Goal: Task Accomplishment & Management: Complete application form

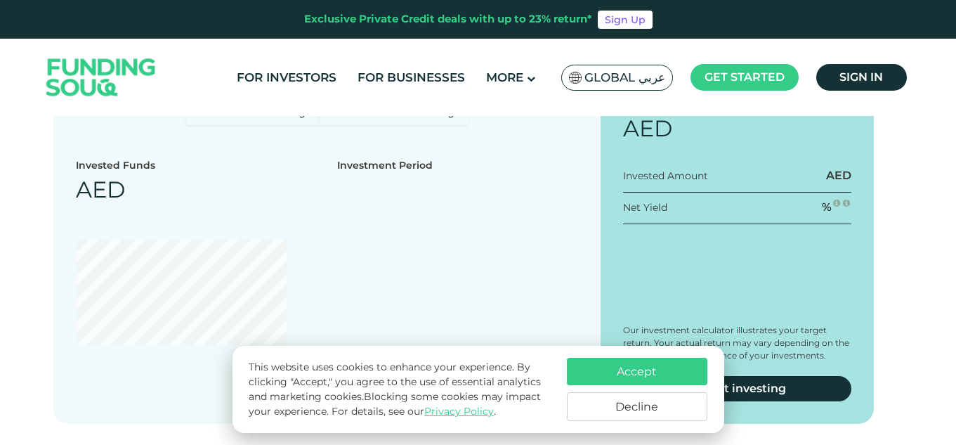
scroll to position [1744, 0]
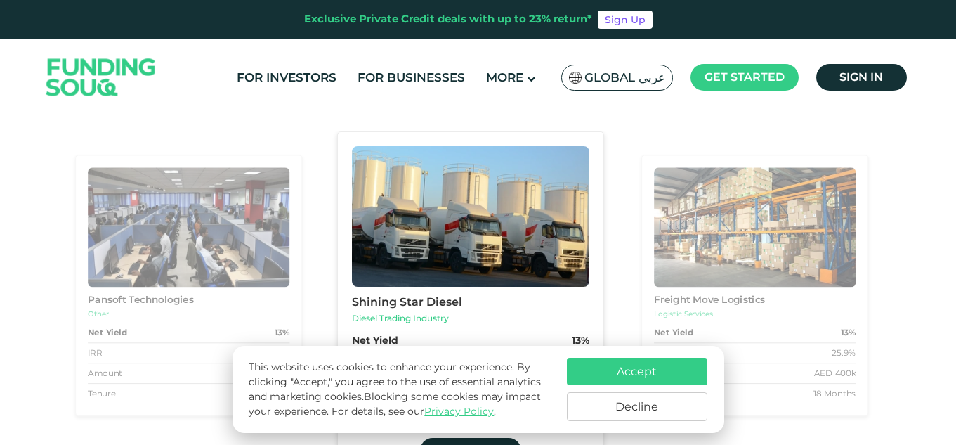
click at [650, 380] on button "Accept" at bounding box center [637, 371] width 141 height 27
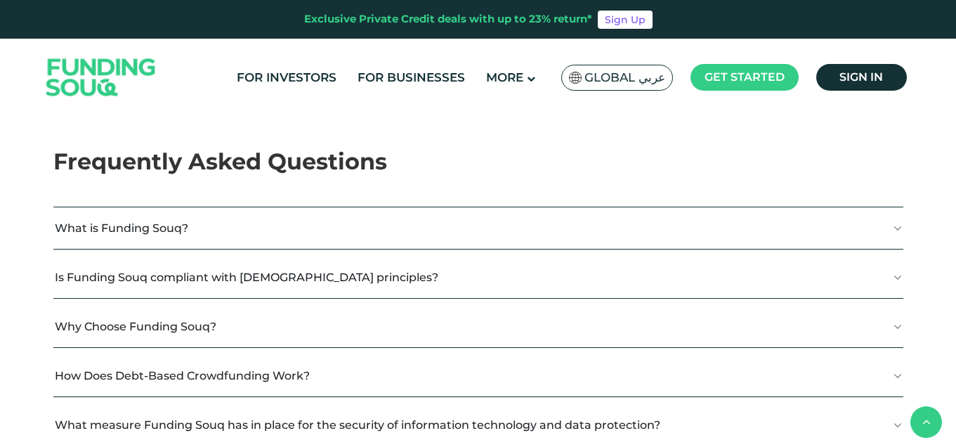
scroll to position [2521, 0]
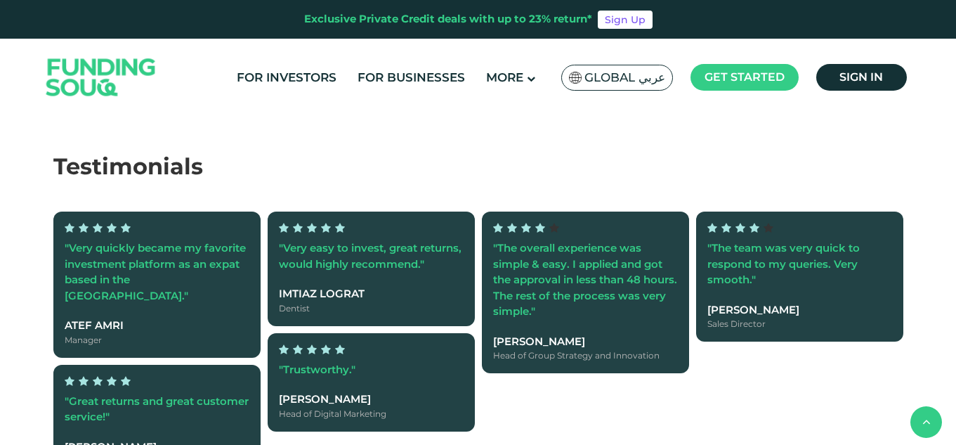
type tc-range-slider "4"
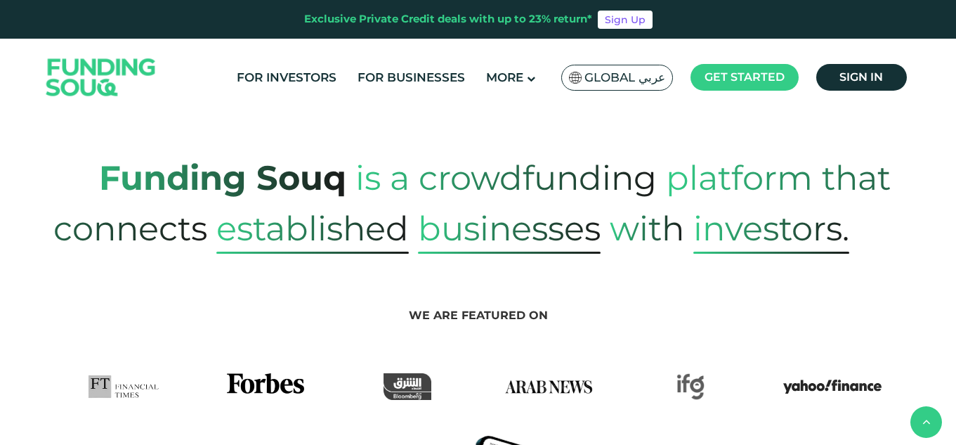
scroll to position [594, 0]
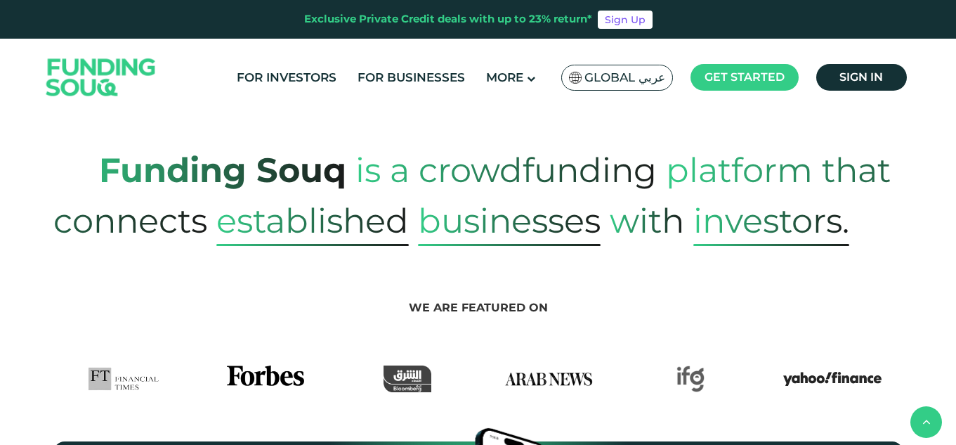
click at [955, 47] on header "Exclusive Private Credit deals with up to 23% return* Sign Up For Investors For…" at bounding box center [478, 58] width 956 height 116
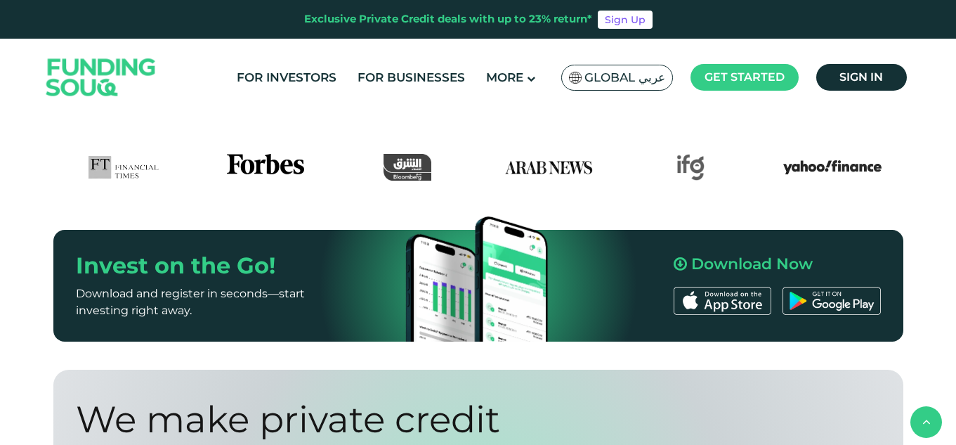
scroll to position [0, 0]
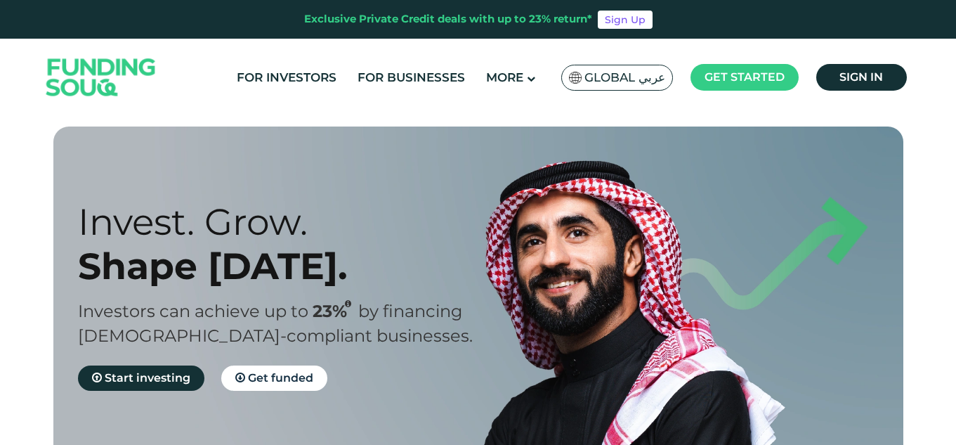
click at [139, 96] on img at bounding box center [101, 77] width 138 height 71
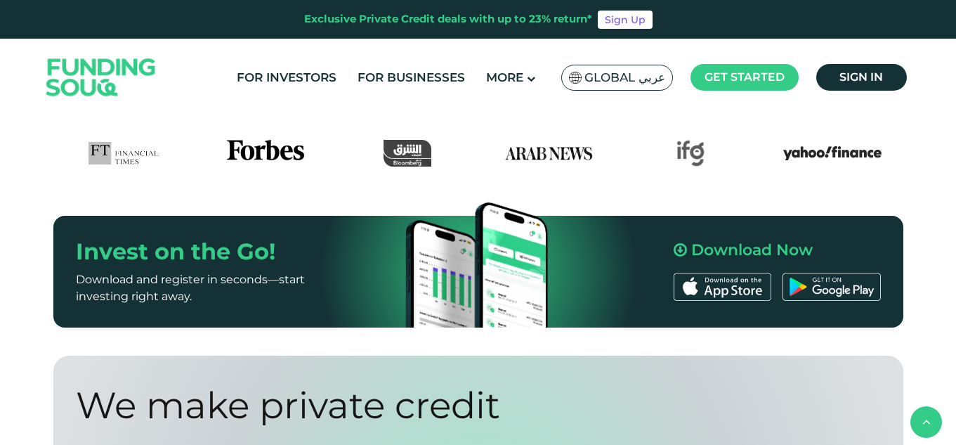
scroll to position [804, 0]
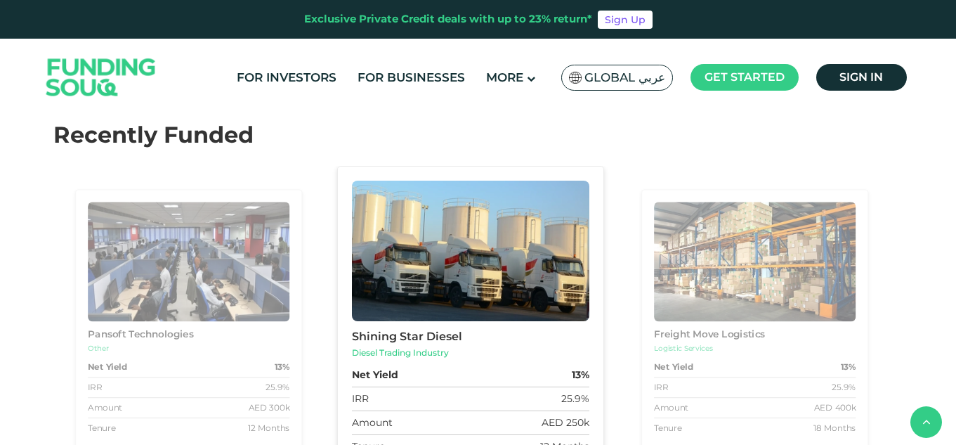
type tc-range-slider "4"
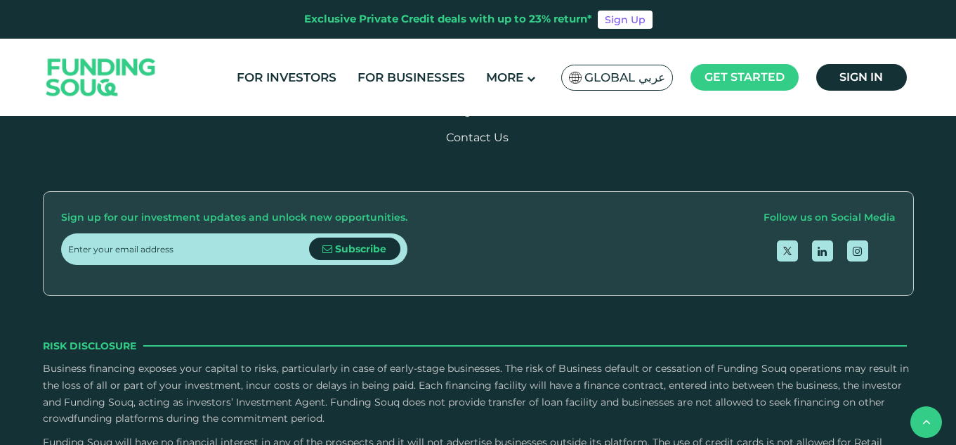
scroll to position [4165, 0]
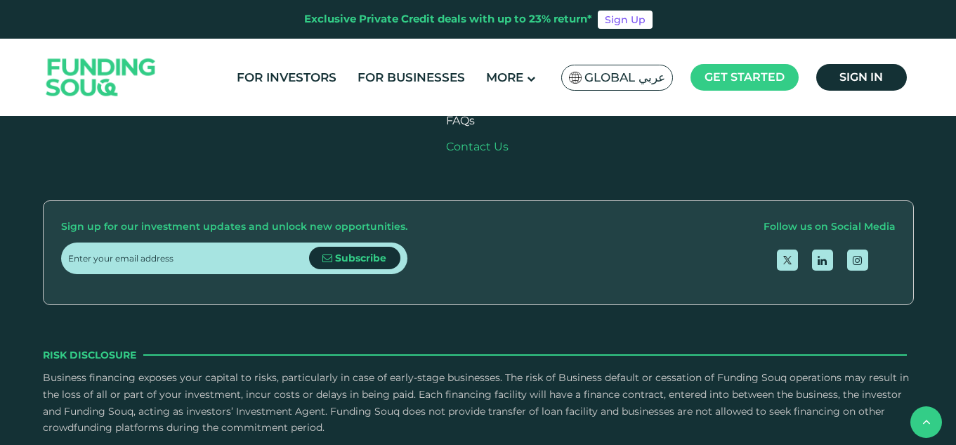
click at [504, 153] on link "Contact Us" at bounding box center [477, 146] width 63 height 13
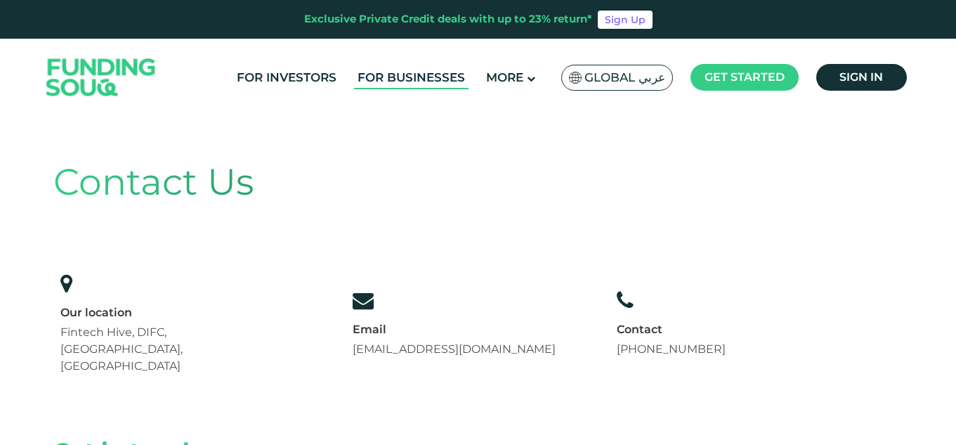
click at [425, 67] on link "For Businesses" at bounding box center [411, 77] width 115 height 23
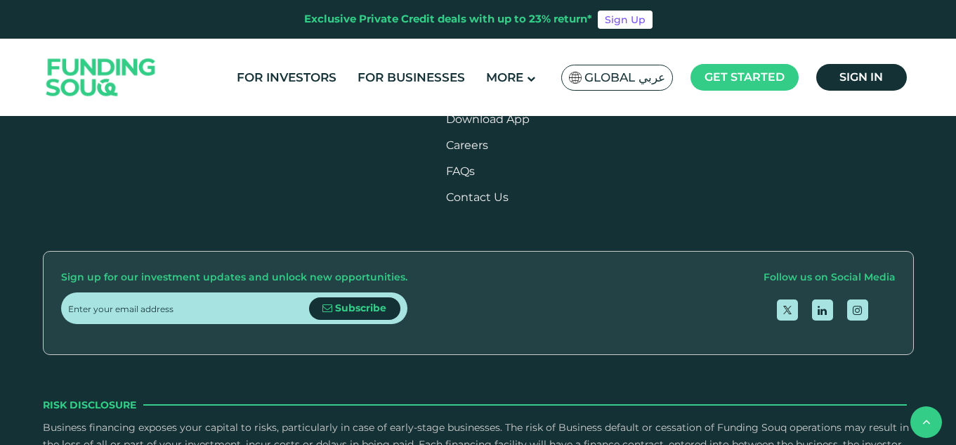
scroll to position [1705, 0]
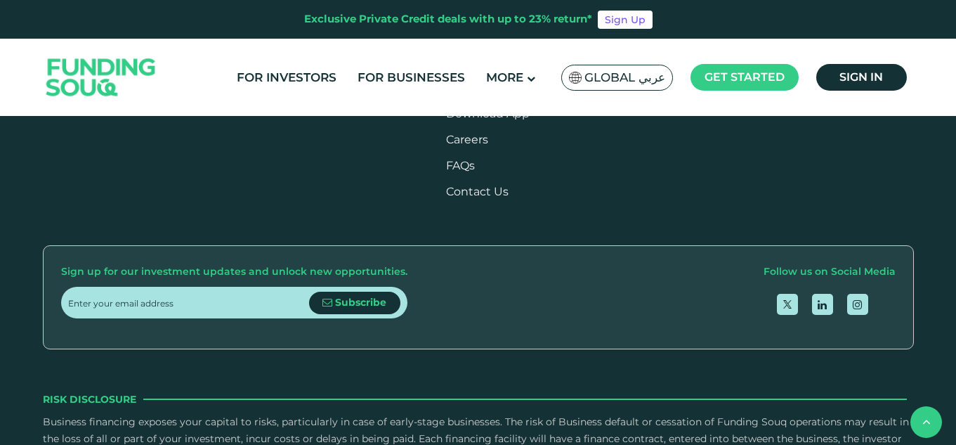
drag, startPoint x: 959, startPoint y: 58, endPoint x: 948, endPoint y: 327, distance: 269.3
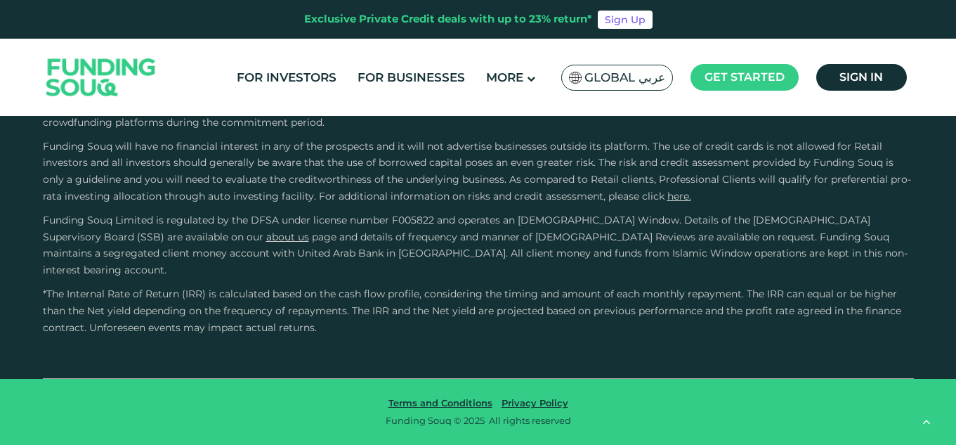
scroll to position [3074, 0]
click at [737, 60] on div "For Investors For Businesses More About Us Global عربي" at bounding box center [478, 77] width 871 height 77
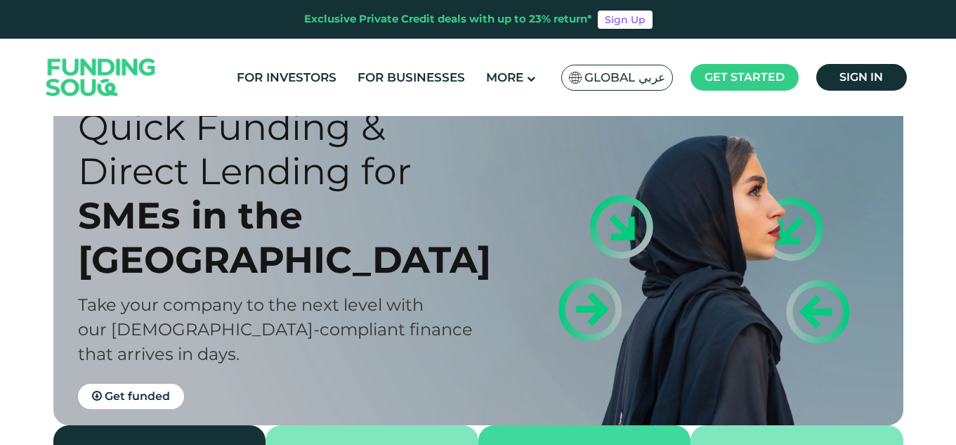
scroll to position [0, 0]
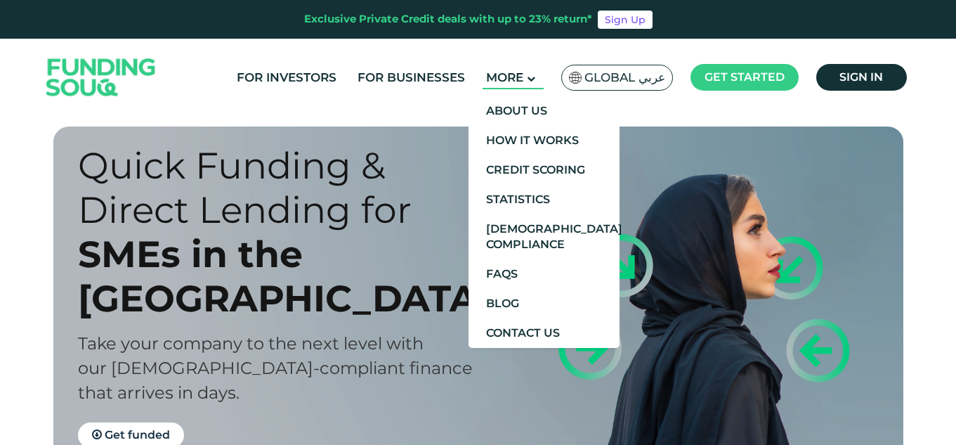
click at [533, 81] on icon at bounding box center [531, 78] width 8 height 8
click at [553, 279] on link "FAQs" at bounding box center [544, 274] width 151 height 30
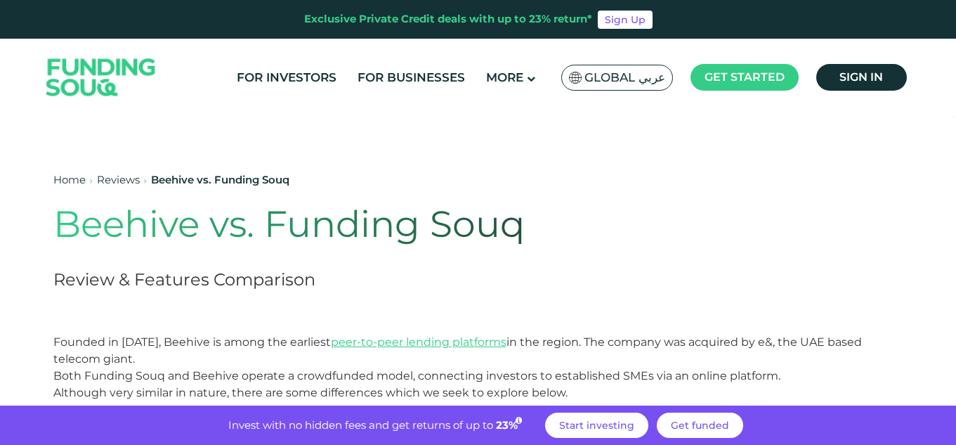
click at [95, 97] on img at bounding box center [101, 77] width 138 height 71
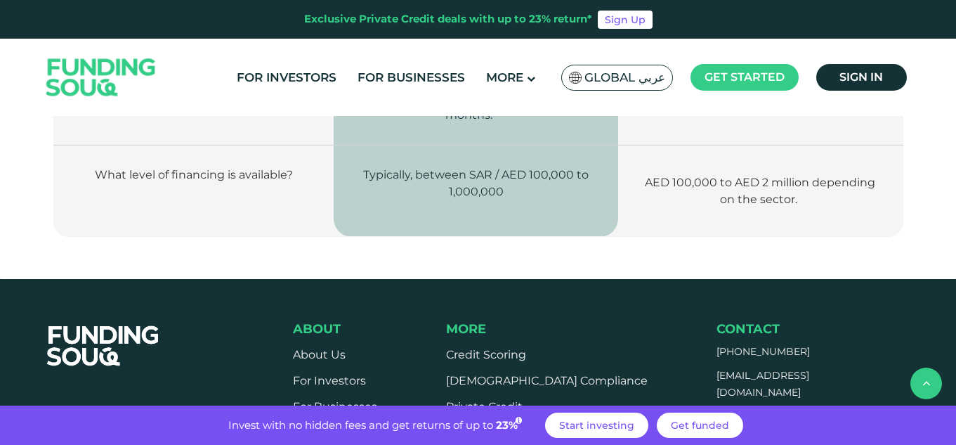
scroll to position [1840, 0]
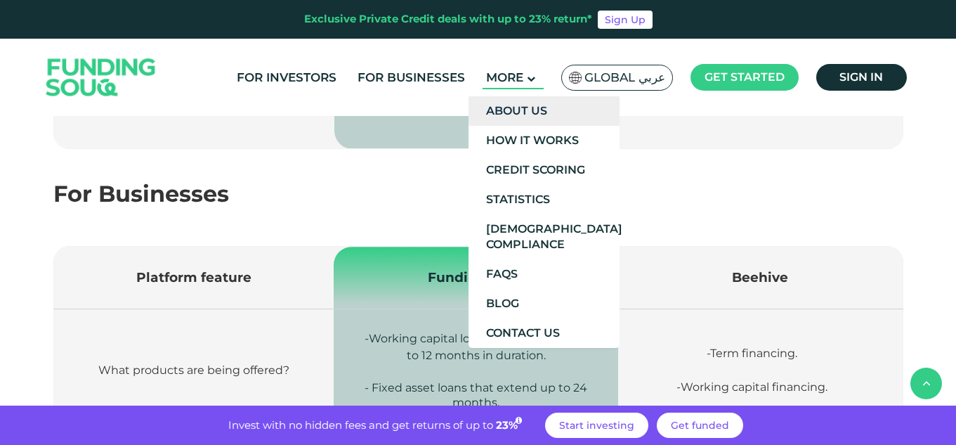
click at [536, 112] on link "About Us" at bounding box center [544, 111] width 151 height 30
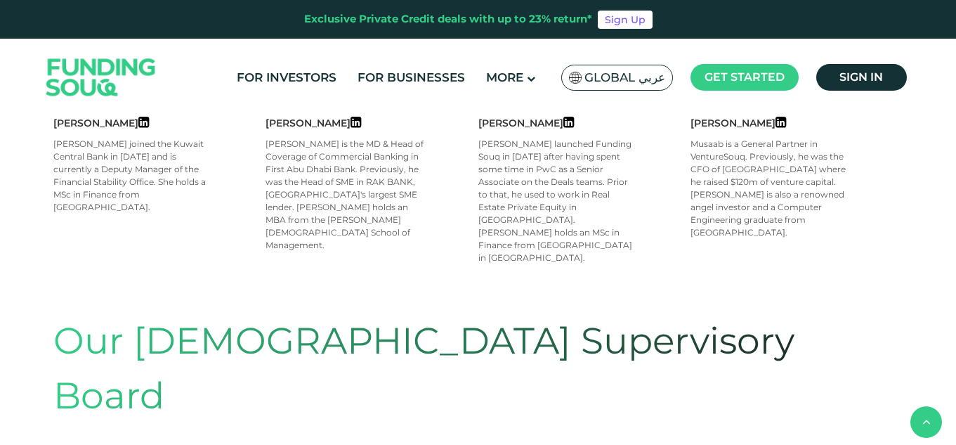
scroll to position [248, 0]
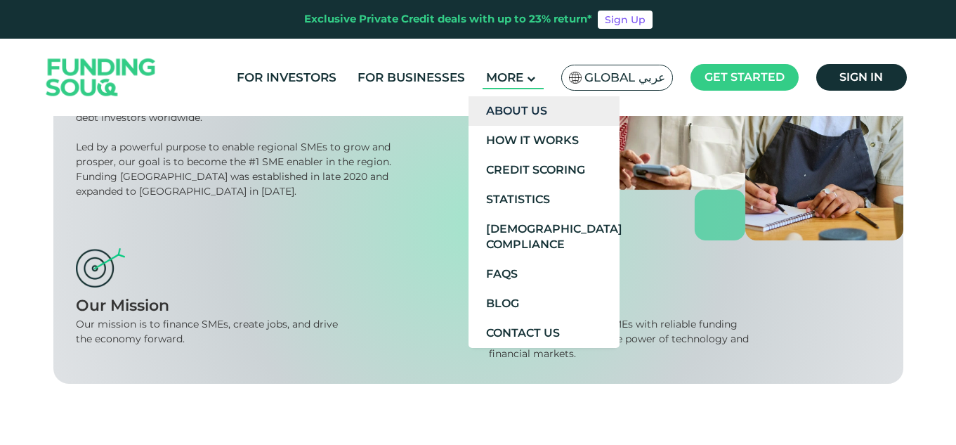
click at [542, 105] on link "About Us" at bounding box center [544, 111] width 151 height 30
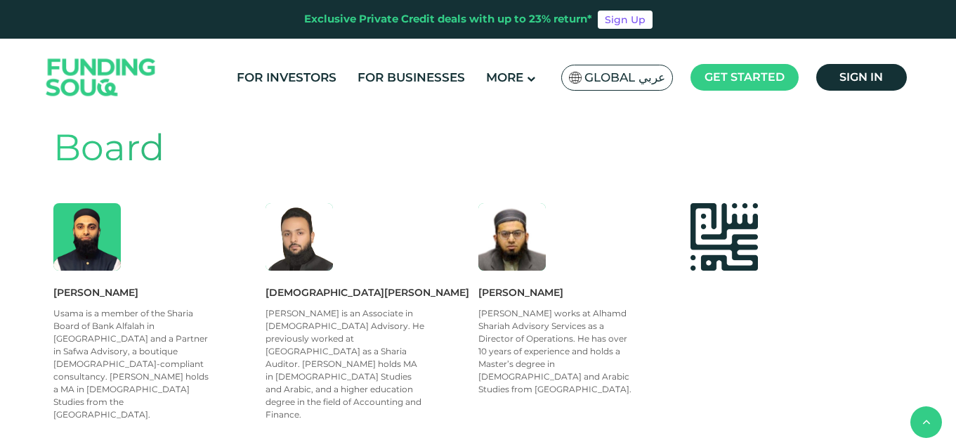
scroll to position [990, 0]
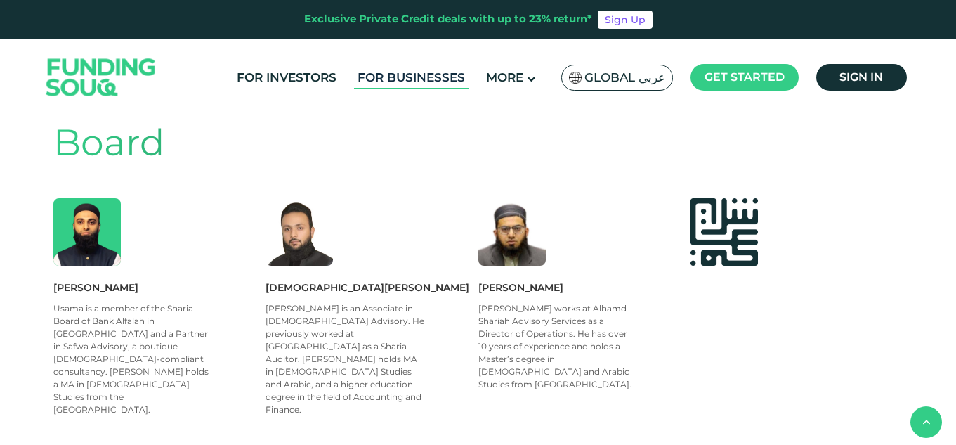
click at [404, 77] on link "For Businesses" at bounding box center [411, 77] width 115 height 23
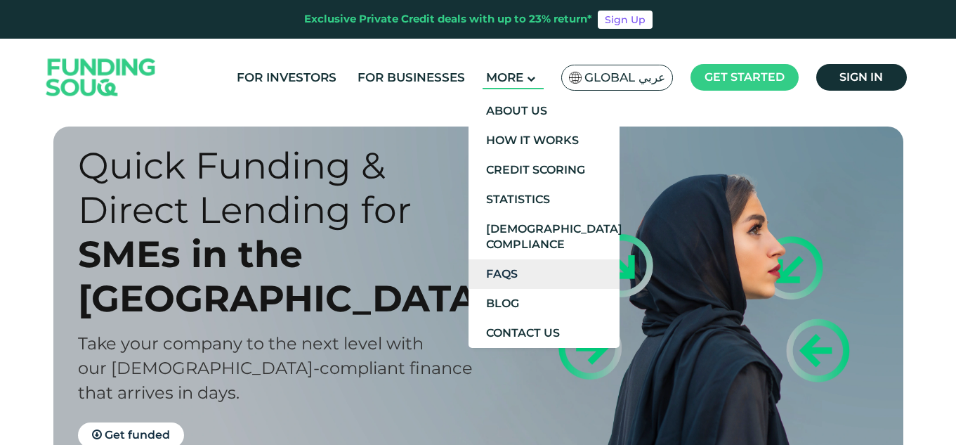
click at [587, 282] on link "FAQs" at bounding box center [544, 274] width 151 height 30
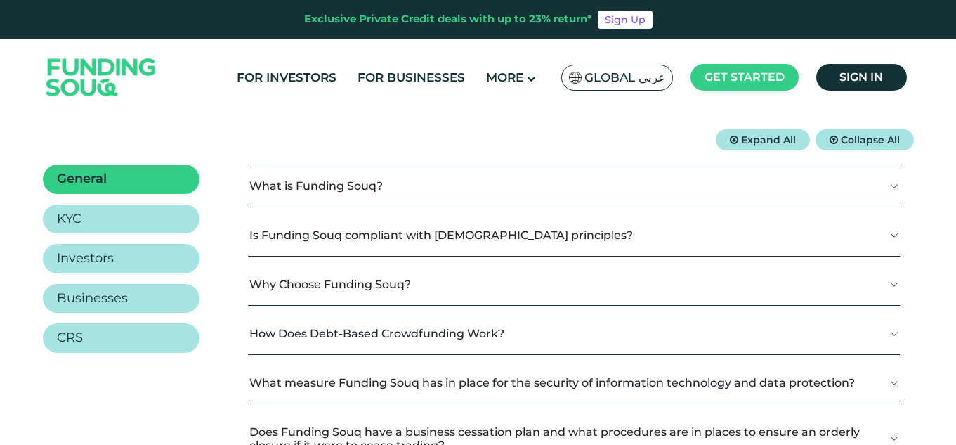
scroll to position [213, 0]
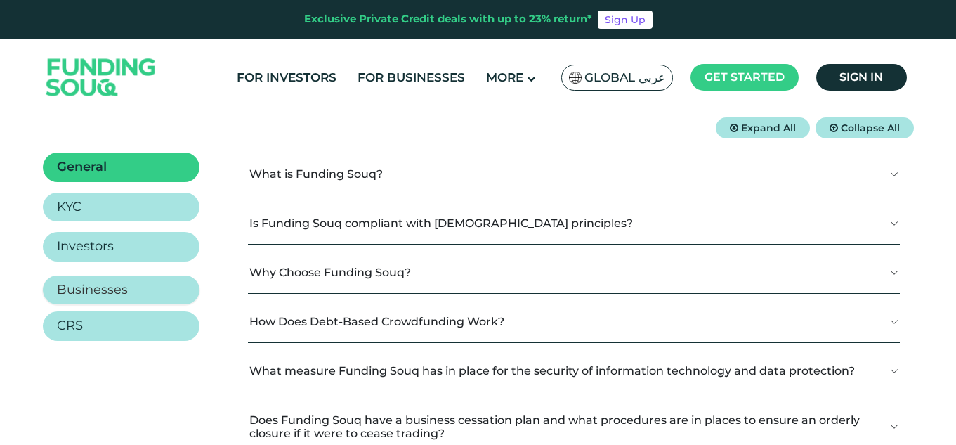
click at [124, 295] on h2 "Businesses" at bounding box center [92, 289] width 71 height 15
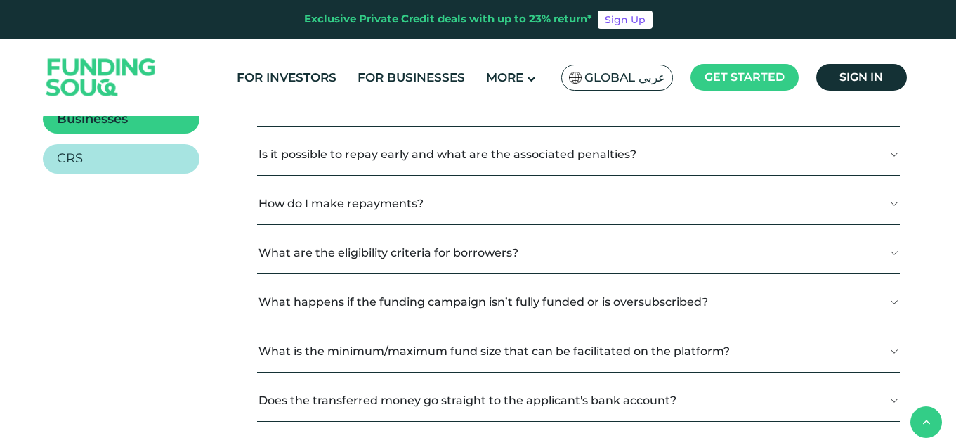
scroll to position [387, 0]
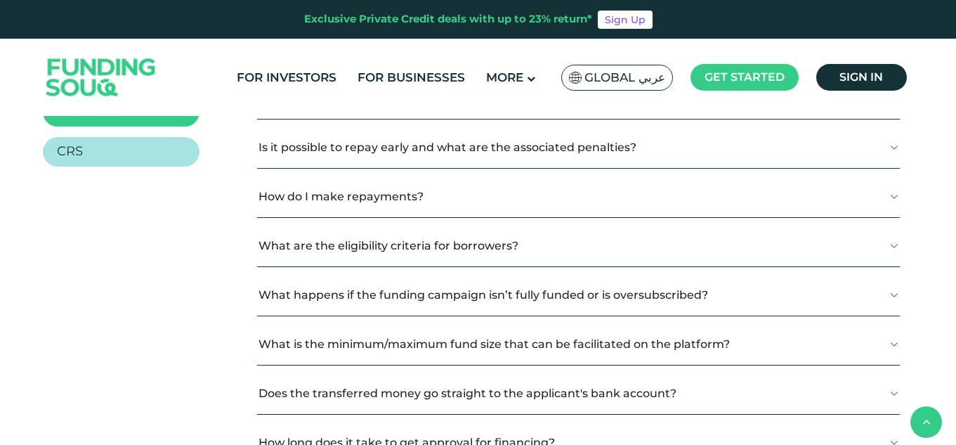
click at [576, 245] on button "What are the eligibility criteria for borrowers?" at bounding box center [578, 245] width 643 height 41
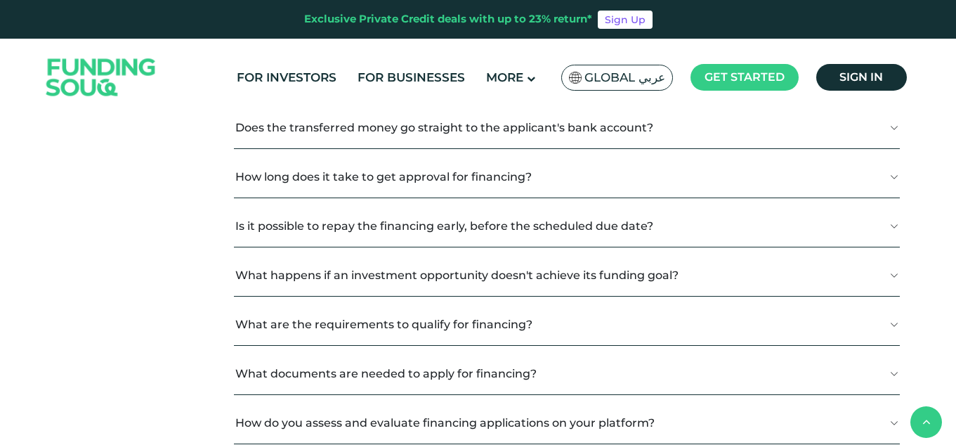
scroll to position [719, 0]
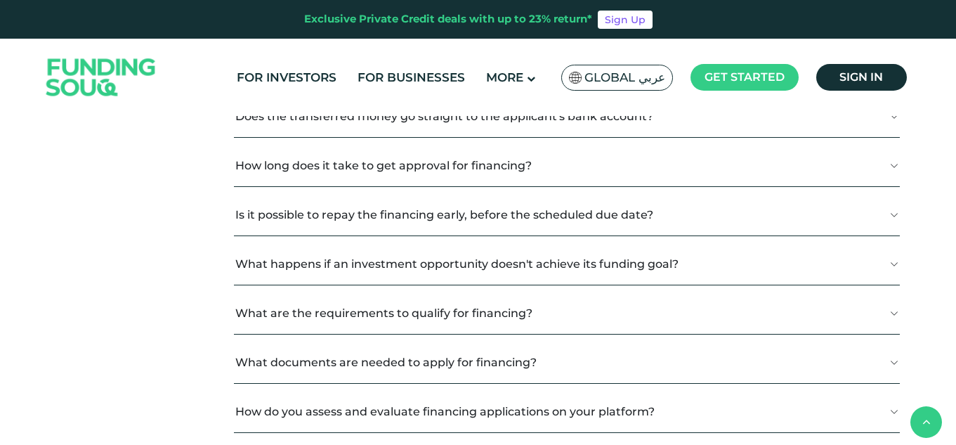
click at [939, 259] on div "Frequently Asked Questions Expand All Collapse All General KYC" at bounding box center [478, 34] width 956 height 1274
click at [941, 255] on div "Frequently Asked Questions Expand All Collapse All General KYC" at bounding box center [478, 34] width 956 height 1274
click at [931, 363] on div "Frequently Asked Questions Expand All Collapse All General KYC" at bounding box center [478, 34] width 956 height 1274
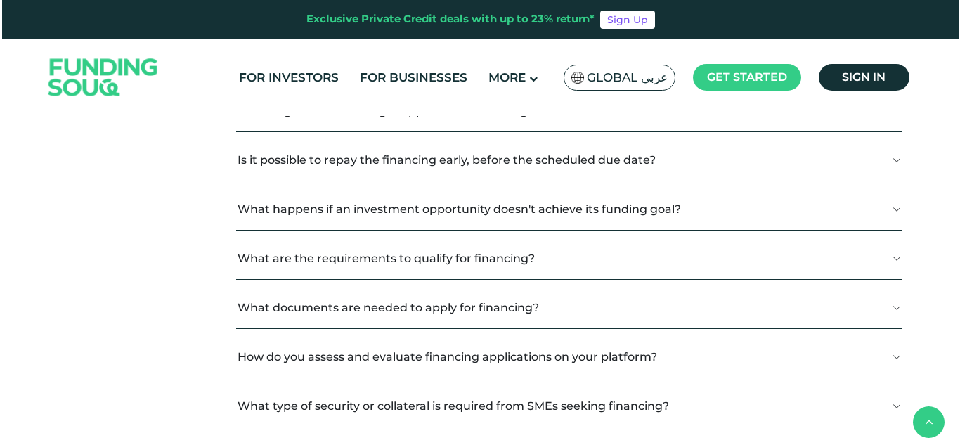
scroll to position [760, 0]
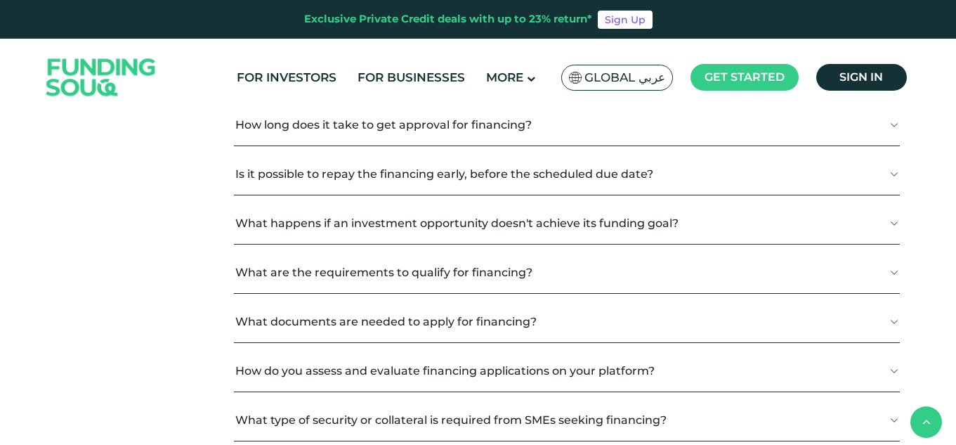
click at [644, 79] on span "Global عربي" at bounding box center [625, 78] width 81 height 16
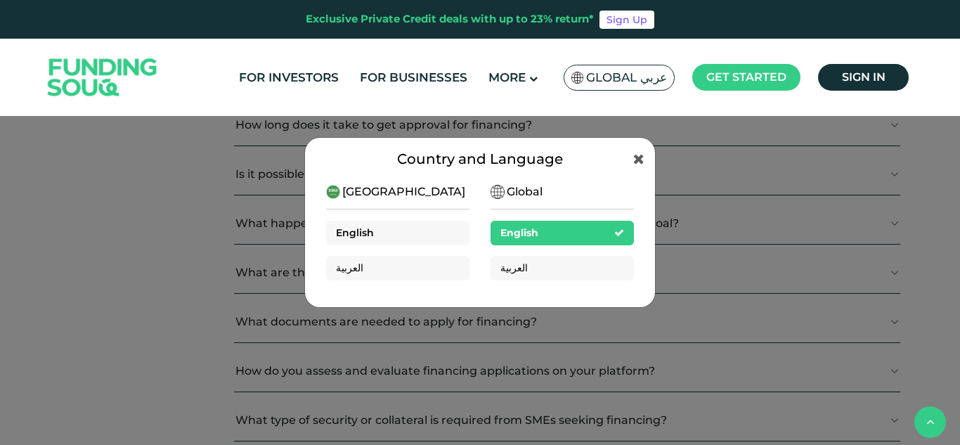
click at [406, 233] on div "English" at bounding box center [397, 233] width 143 height 25
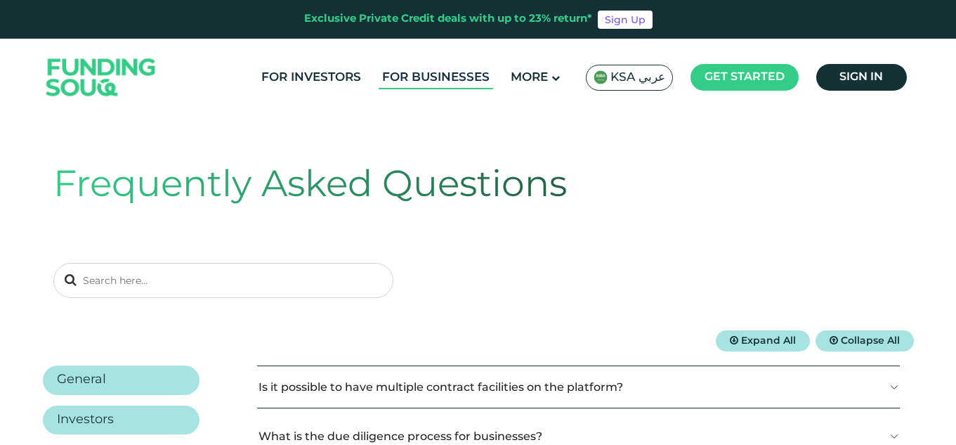
click at [424, 83] on link "For Businesses" at bounding box center [436, 77] width 115 height 23
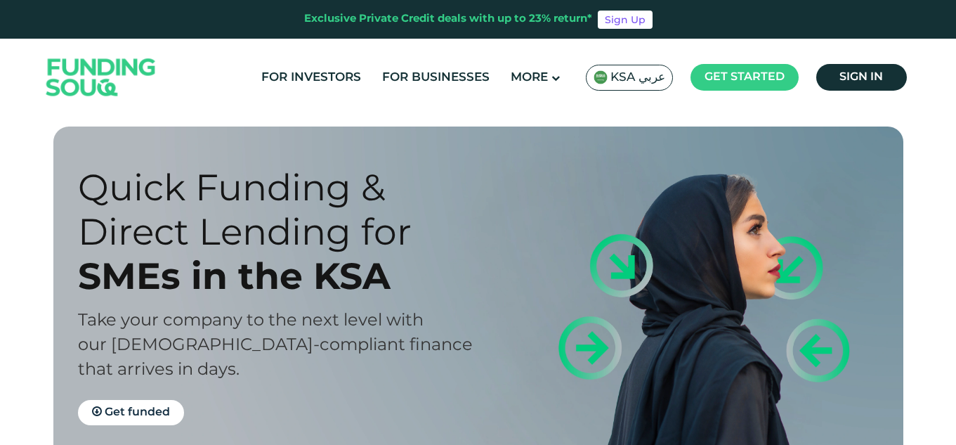
click at [568, 156] on div "Quick Funding & Direct Lending for SMEs in the [GEOGRAPHIC_DATA] Take your comp…" at bounding box center [489, 294] width 850 height 337
click at [155, 406] on link "Get funded" at bounding box center [131, 412] width 106 height 25
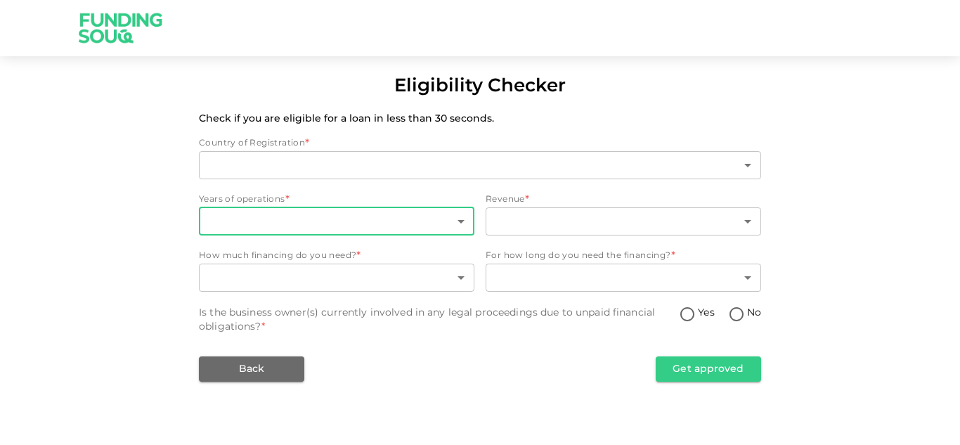
type input "2"
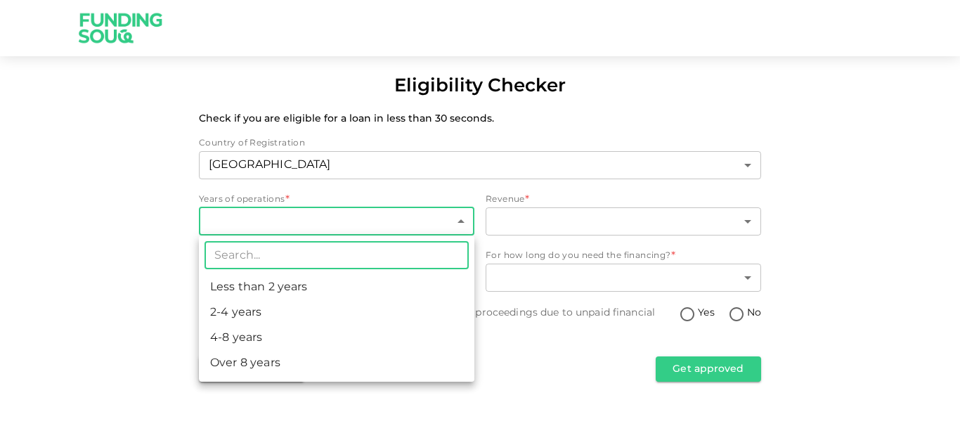
click at [337, 214] on body "Eligibility Checker Check if you are eligible for a loan in less than 30 second…" at bounding box center [480, 222] width 960 height 445
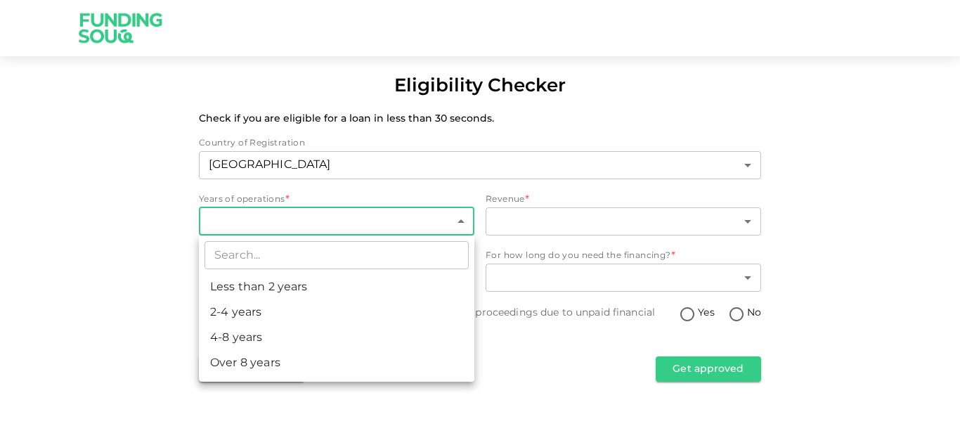
click at [555, 227] on div at bounding box center [480, 222] width 960 height 445
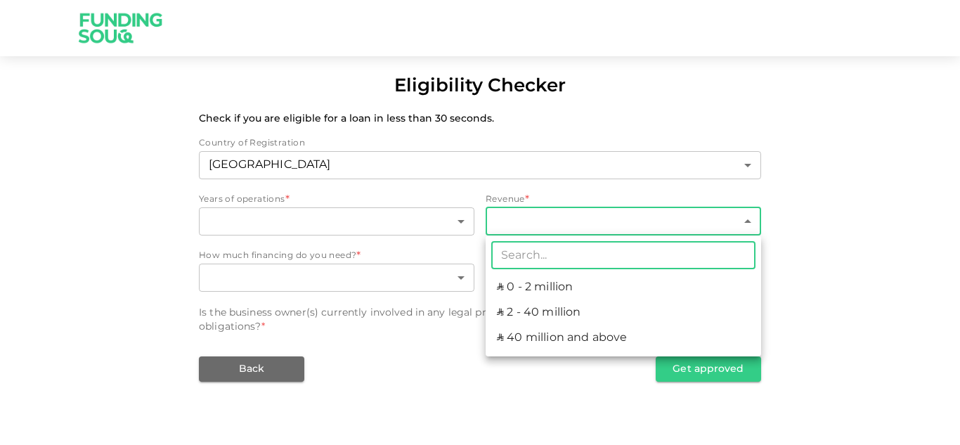
click at [555, 227] on body "Eligibility Checker Check if you are eligible for a loan in less than 30 second…" at bounding box center [480, 222] width 960 height 445
click at [383, 282] on div at bounding box center [480, 222] width 960 height 445
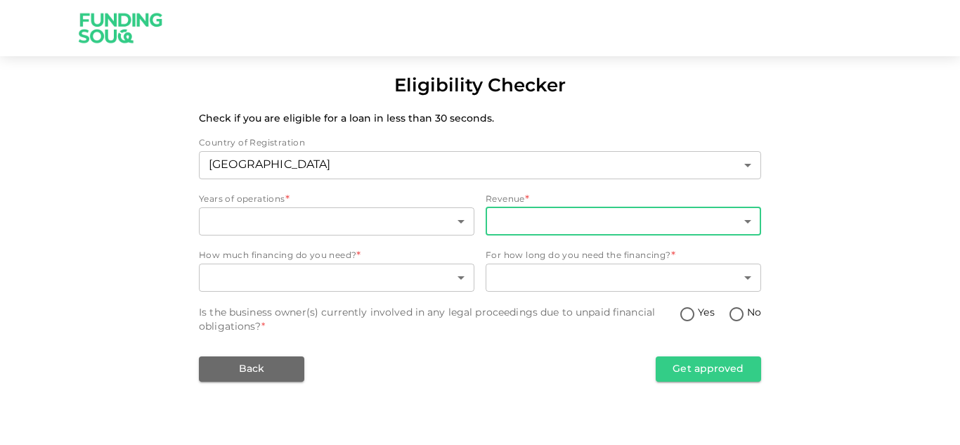
click at [383, 282] on body "Eligibility Checker Check if you are eligible for a loan in less than 30 second…" at bounding box center [480, 222] width 960 height 445
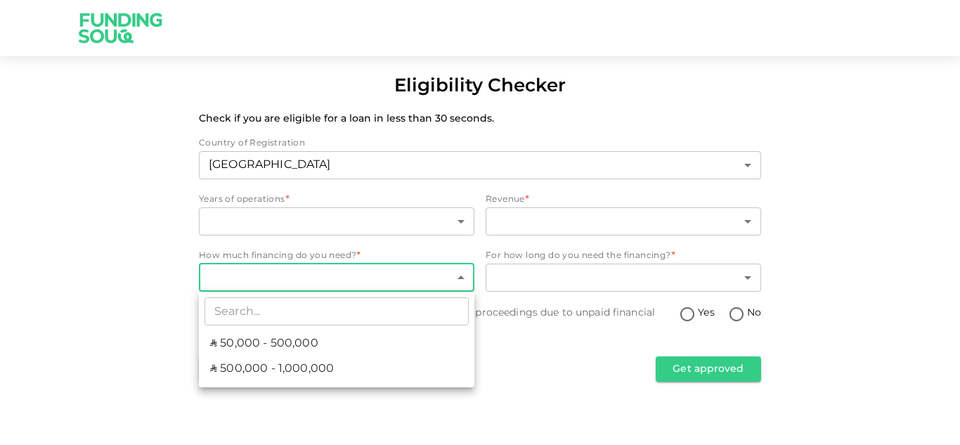
click at [580, 296] on div at bounding box center [480, 222] width 960 height 445
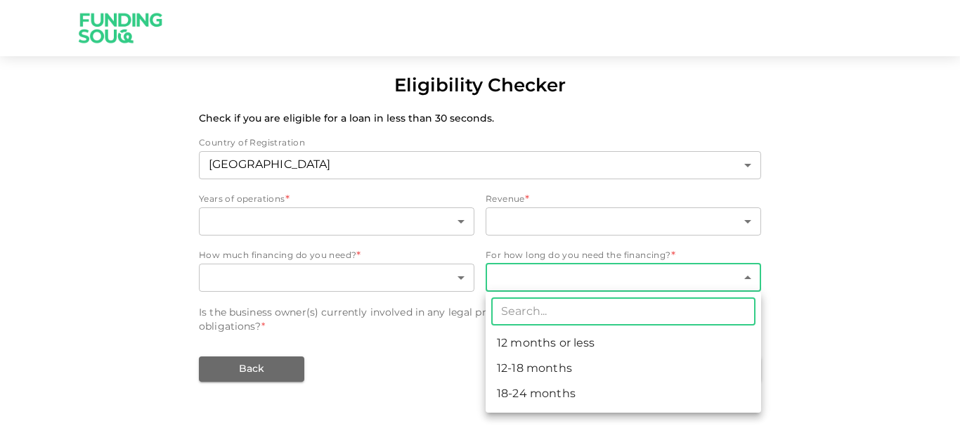
click at [585, 289] on body "Eligibility Checker Check if you are eligible for a loan in less than 30 second…" at bounding box center [480, 222] width 960 height 445
click at [585, 289] on div at bounding box center [480, 222] width 960 height 445
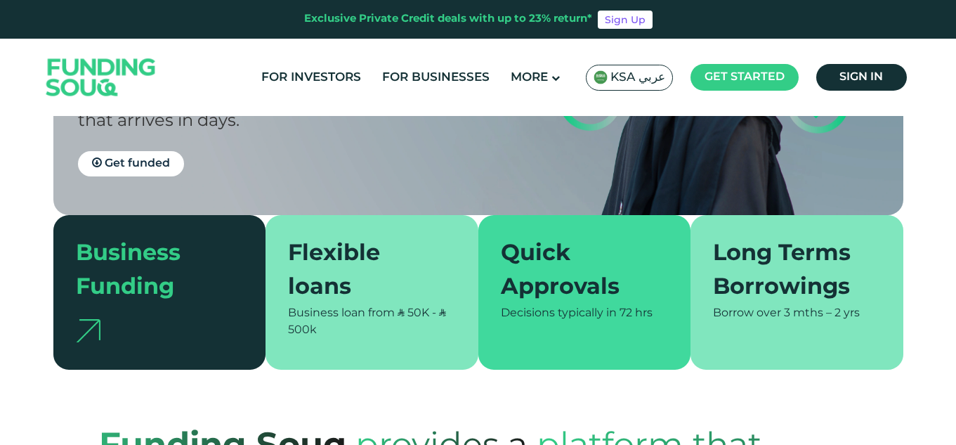
scroll to position [262, 0]
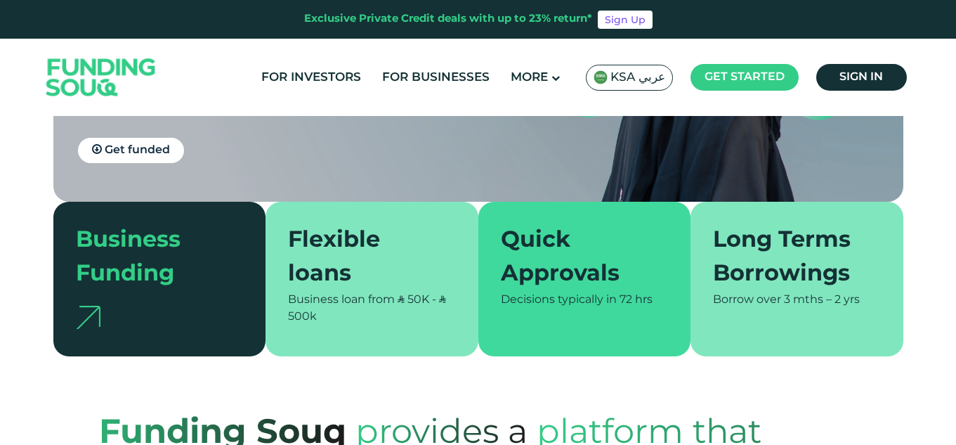
click at [635, 84] on span "KSA عربي" at bounding box center [637, 78] width 55 height 16
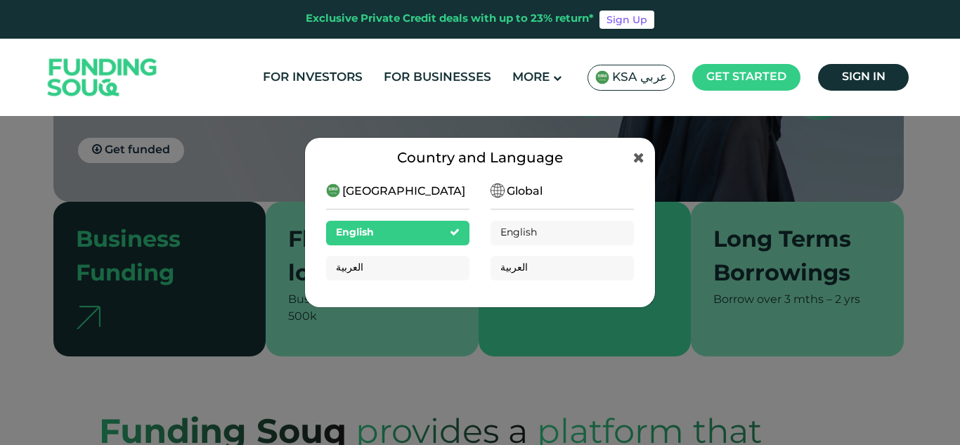
click at [715, 237] on div "Country and Language Saudi Arabia English العربية Global English العربية" at bounding box center [480, 222] width 960 height 445
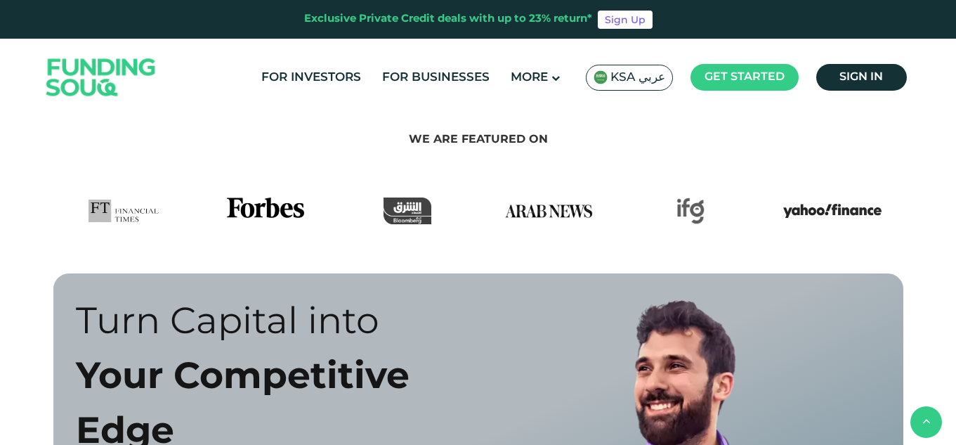
scroll to position [778, 0]
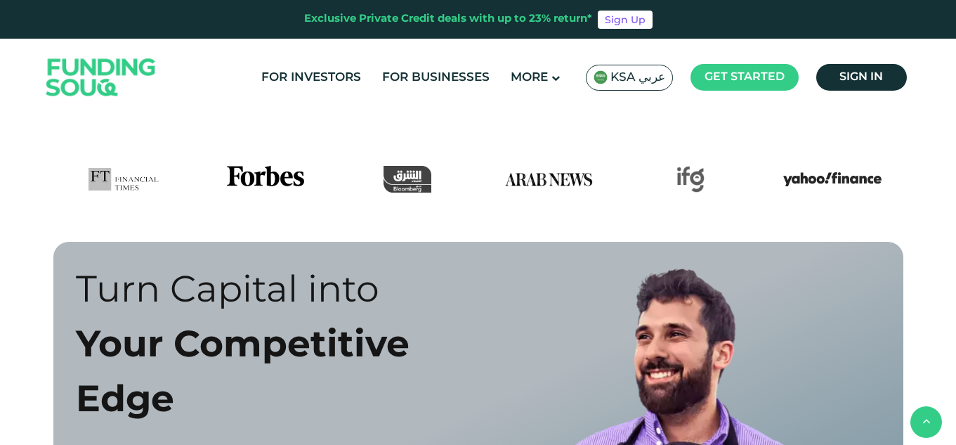
click at [639, 87] on div "KSA عربي" at bounding box center [629, 78] width 87 height 26
click at [644, 72] on span "KSA عربي" at bounding box center [637, 78] width 55 height 16
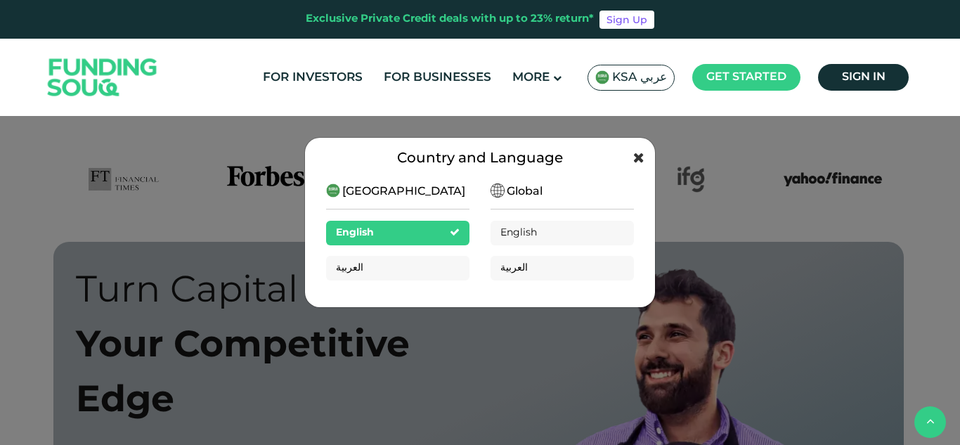
click at [637, 154] on icon at bounding box center [638, 157] width 11 height 14
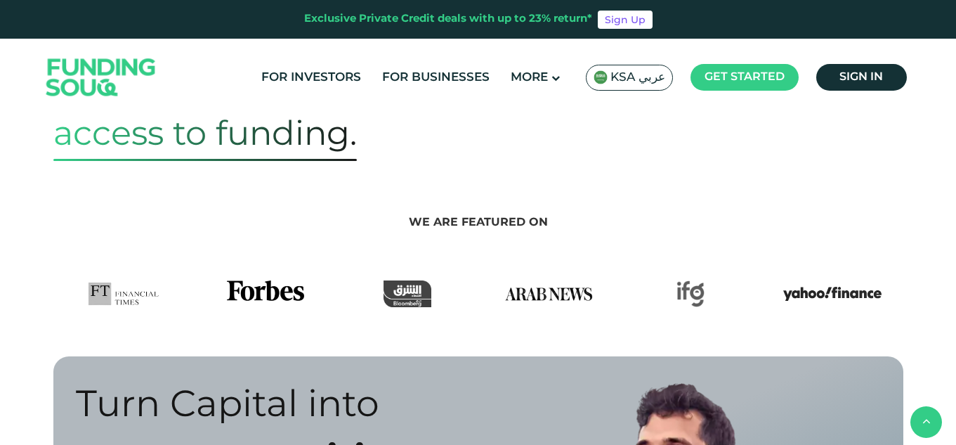
scroll to position [683, 0]
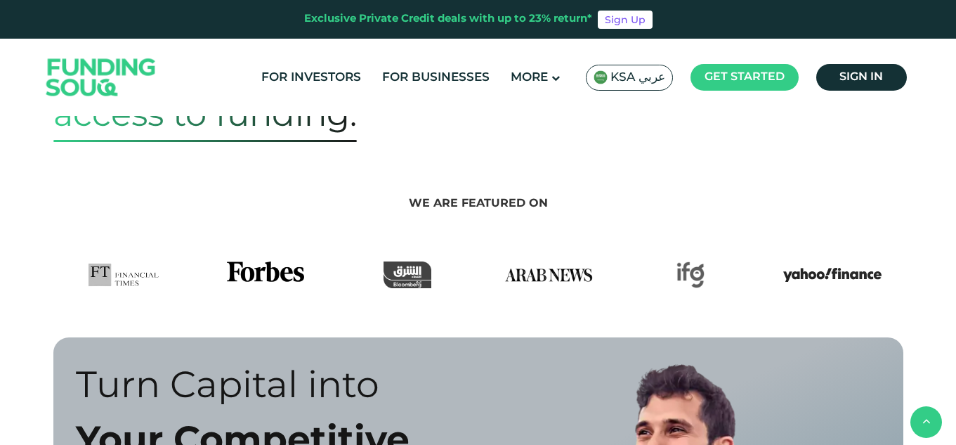
click at [926, 109] on header "Exclusive Private Credit deals with up to 23% return* Sign Up For Investors For…" at bounding box center [478, 58] width 956 height 116
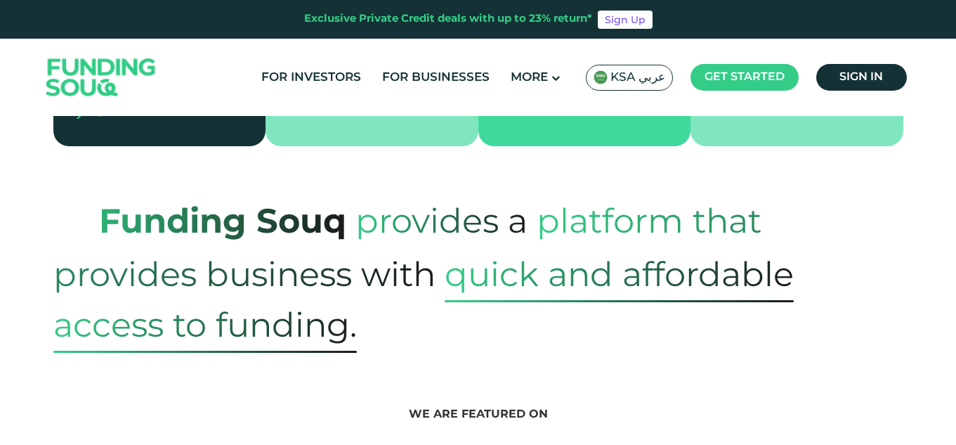
scroll to position [0, 0]
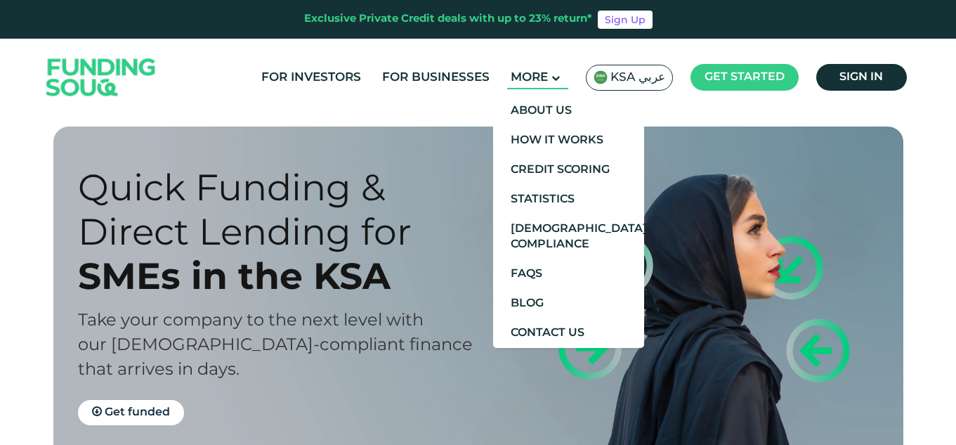
click at [531, 79] on span "More" at bounding box center [529, 78] width 37 height 12
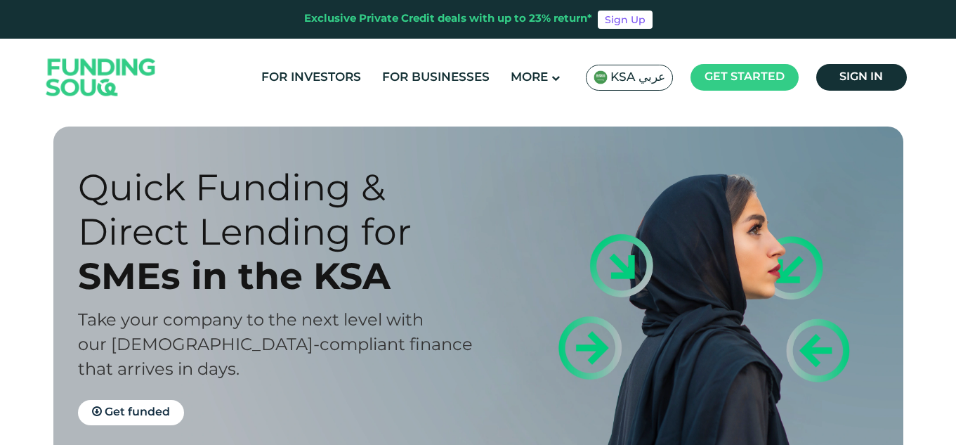
click at [951, 37] on div "Exclusive Private Credit deals with up to 23% return* Sign Up" at bounding box center [478, 19] width 956 height 39
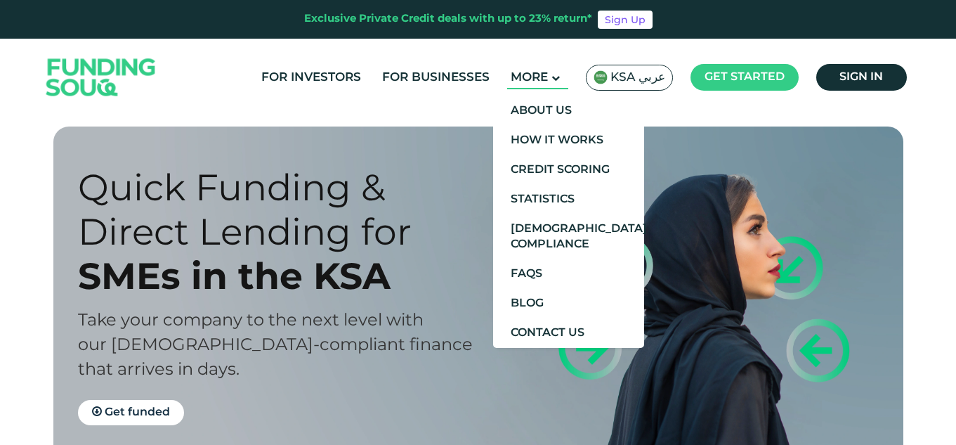
drag, startPoint x: 572, startPoint y: 110, endPoint x: 527, endPoint y: 79, distance: 54.6
click at [527, 79] on div "For Investors For Businesses More About Us KSA عربي" at bounding box center [478, 77] width 871 height 77
click at [527, 79] on span "More" at bounding box center [529, 78] width 37 height 12
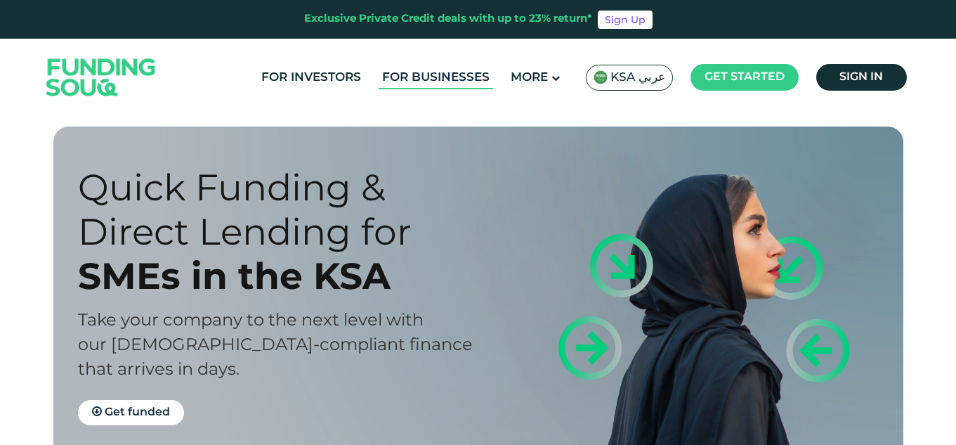
click at [466, 74] on link "For Businesses" at bounding box center [436, 77] width 115 height 23
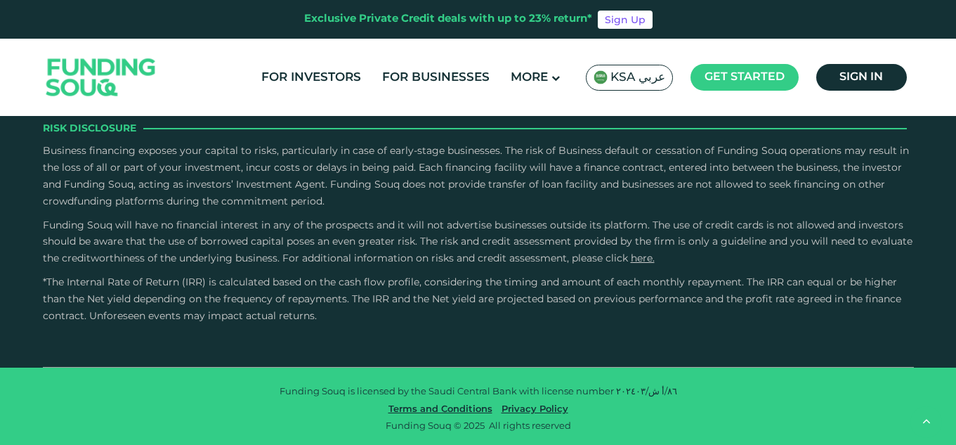
scroll to position [2847, 0]
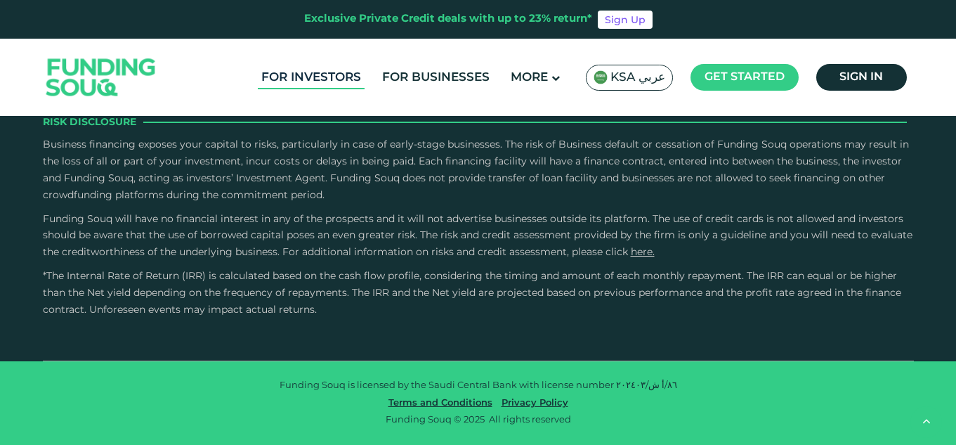
click at [351, 72] on link "For Investors" at bounding box center [311, 77] width 107 height 23
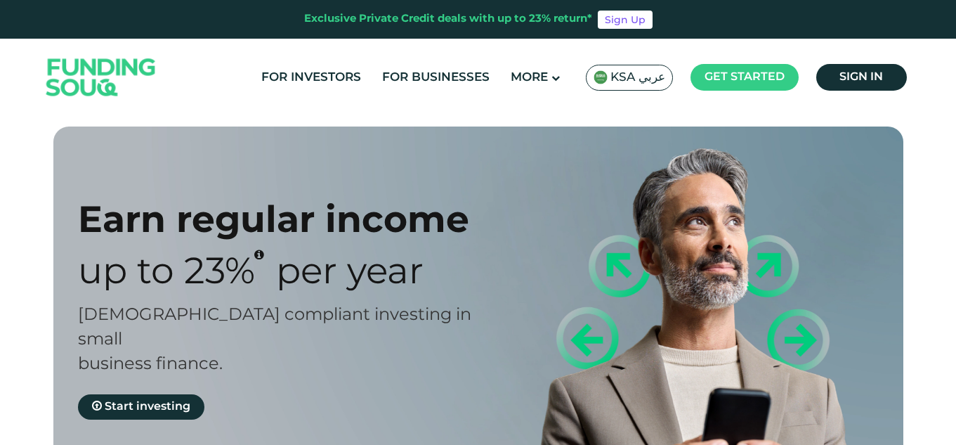
click at [953, 129] on div "Earn regular income Up to 23% Per Year [DEMOGRAPHIC_DATA] compliant investing i…" at bounding box center [478, 401] width 956 height 551
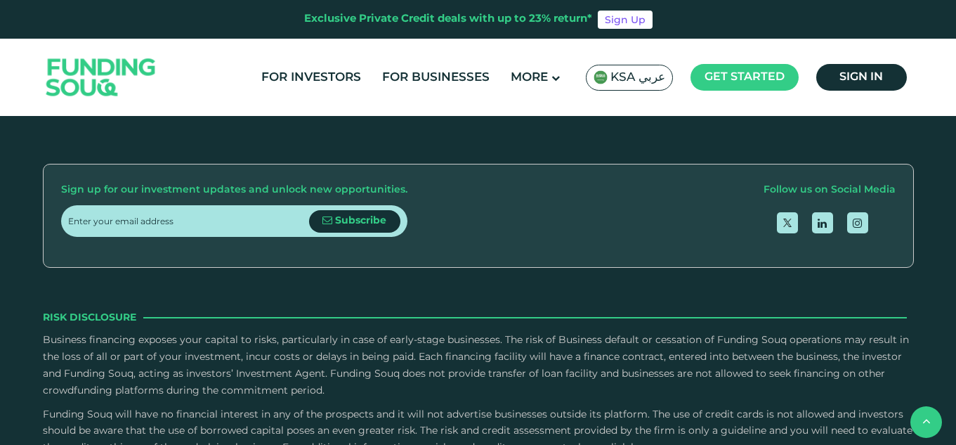
scroll to position [2892, 0]
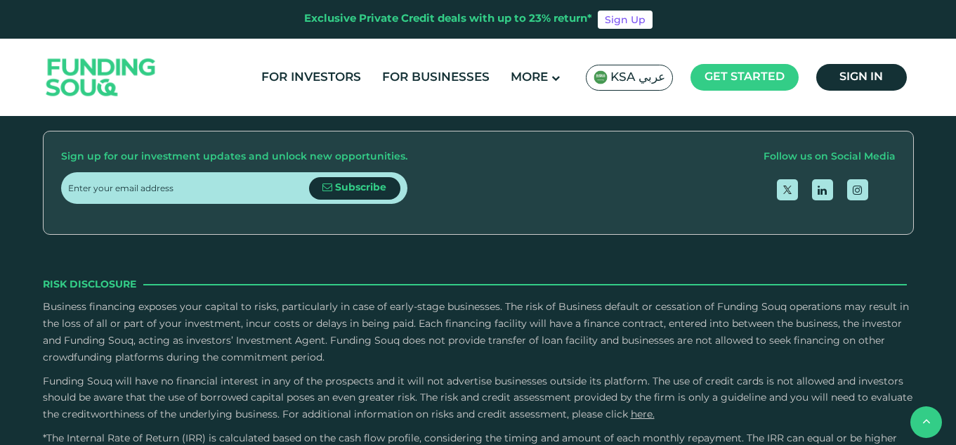
click at [72, 86] on img at bounding box center [101, 77] width 138 height 71
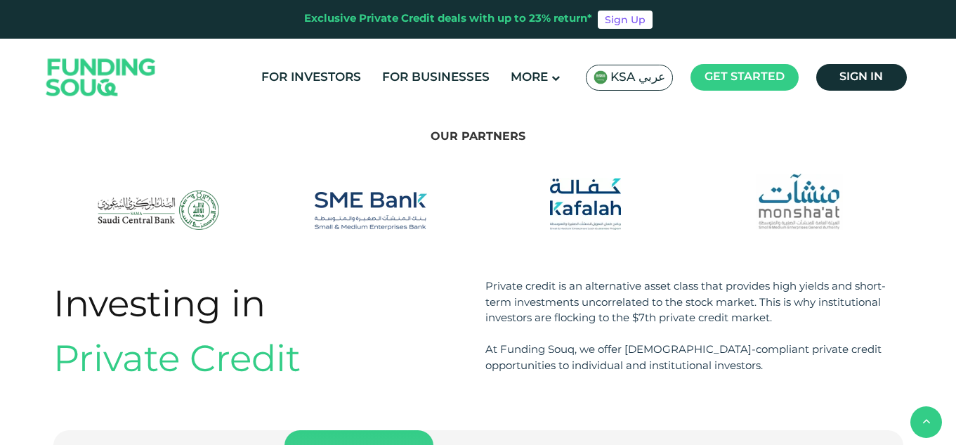
scroll to position [1433, 0]
